Goal: Transaction & Acquisition: Purchase product/service

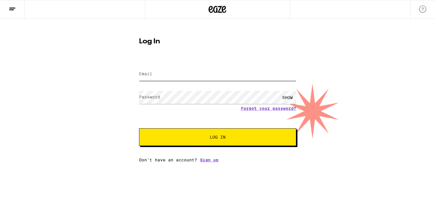
type input "jennadoesmakeup@gmail.com"
click at [236, 135] on button "Log In" at bounding box center [217, 138] width 157 height 18
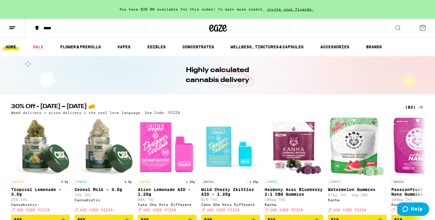
click at [410, 106] on div "(83)" at bounding box center [414, 107] width 19 height 7
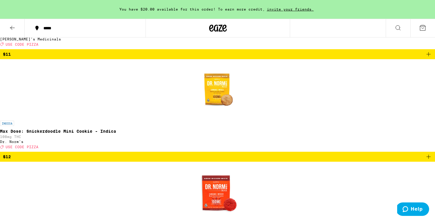
scroll to position [1236, 0]
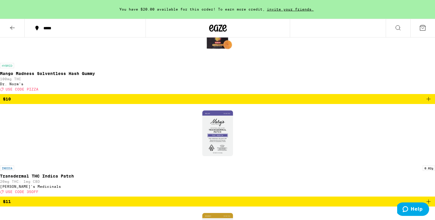
click at [398, 28] on icon at bounding box center [398, 27] width 7 height 7
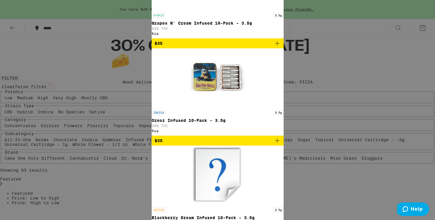
scroll to position [97, 0]
type input "rio"
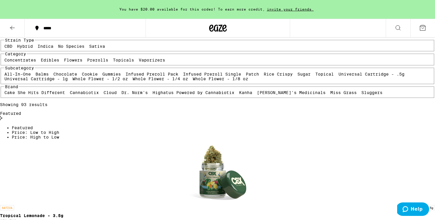
scroll to position [118, 0]
